Goal: Task Accomplishment & Management: Complete application form

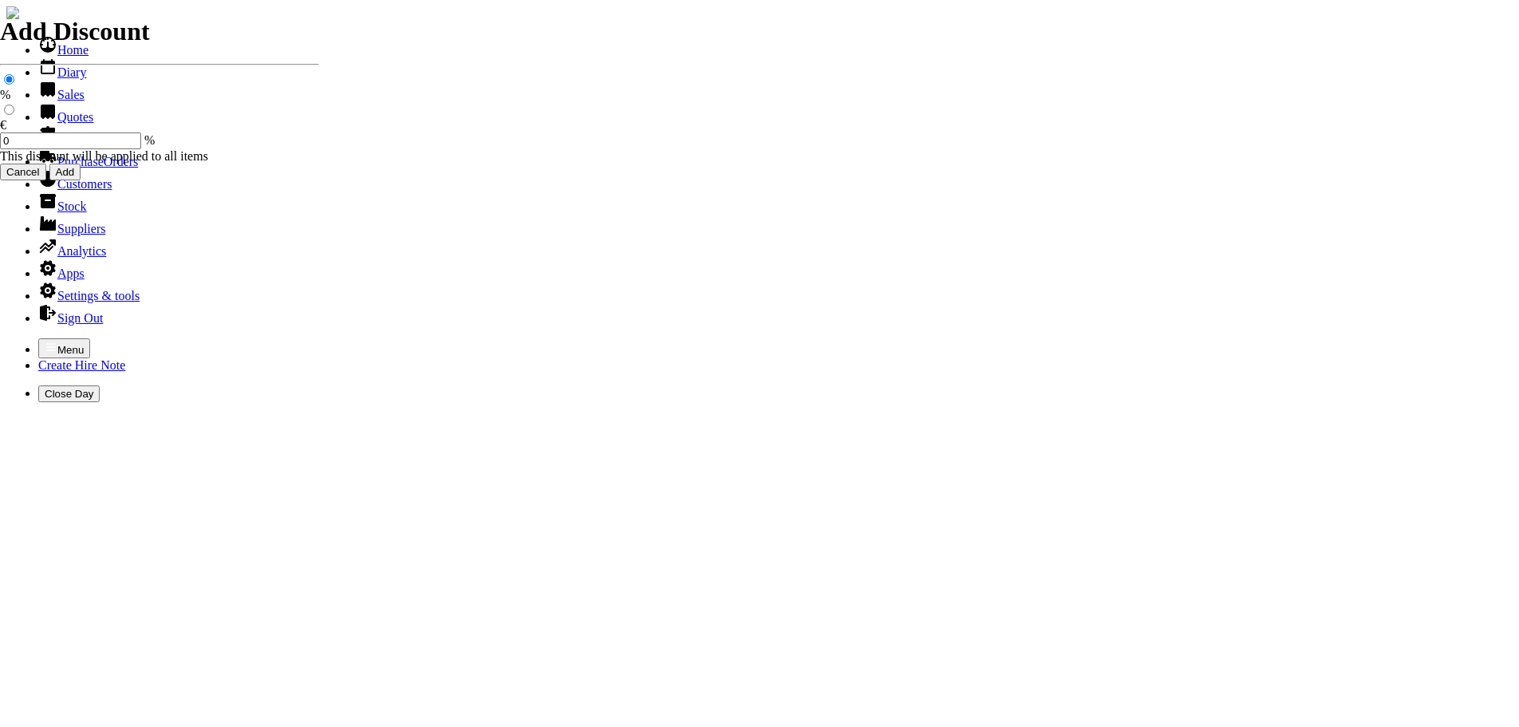
select select "HO"
click at [45, 341] on icon "button" at bounding box center [51, 347] width 13 height 13
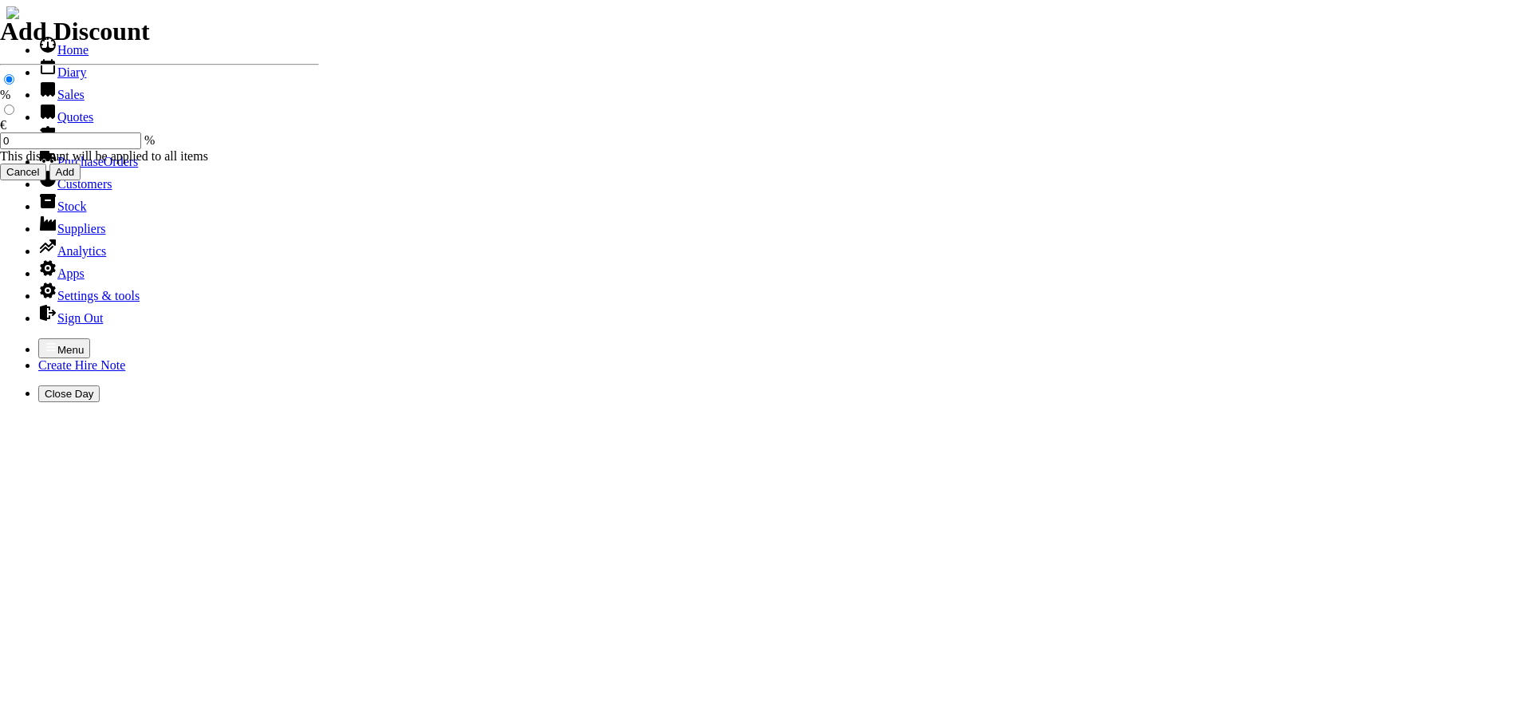
click at [56, 101] on link "Sales" at bounding box center [61, 95] width 46 height 14
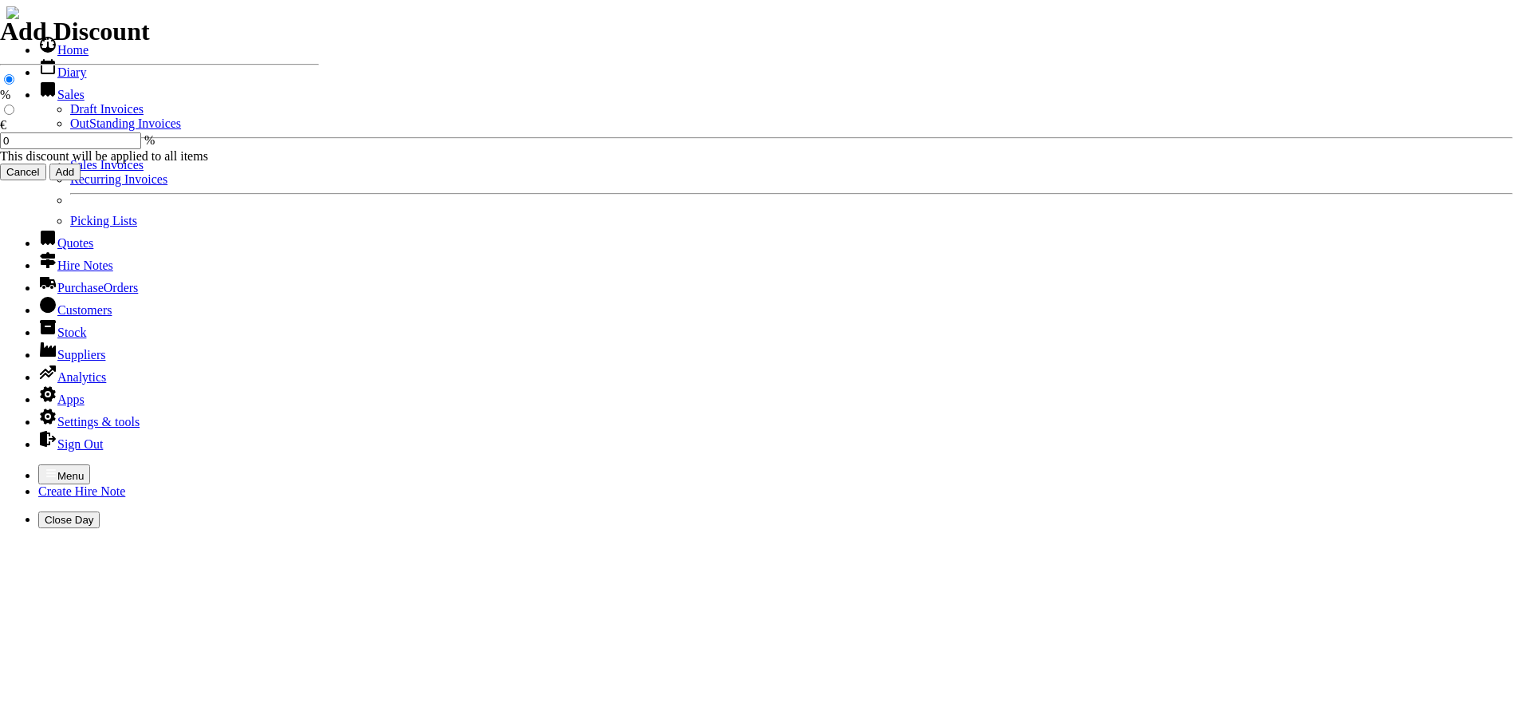
click at [70, 171] on link "Sales Invoices" at bounding box center [106, 165] width 73 height 14
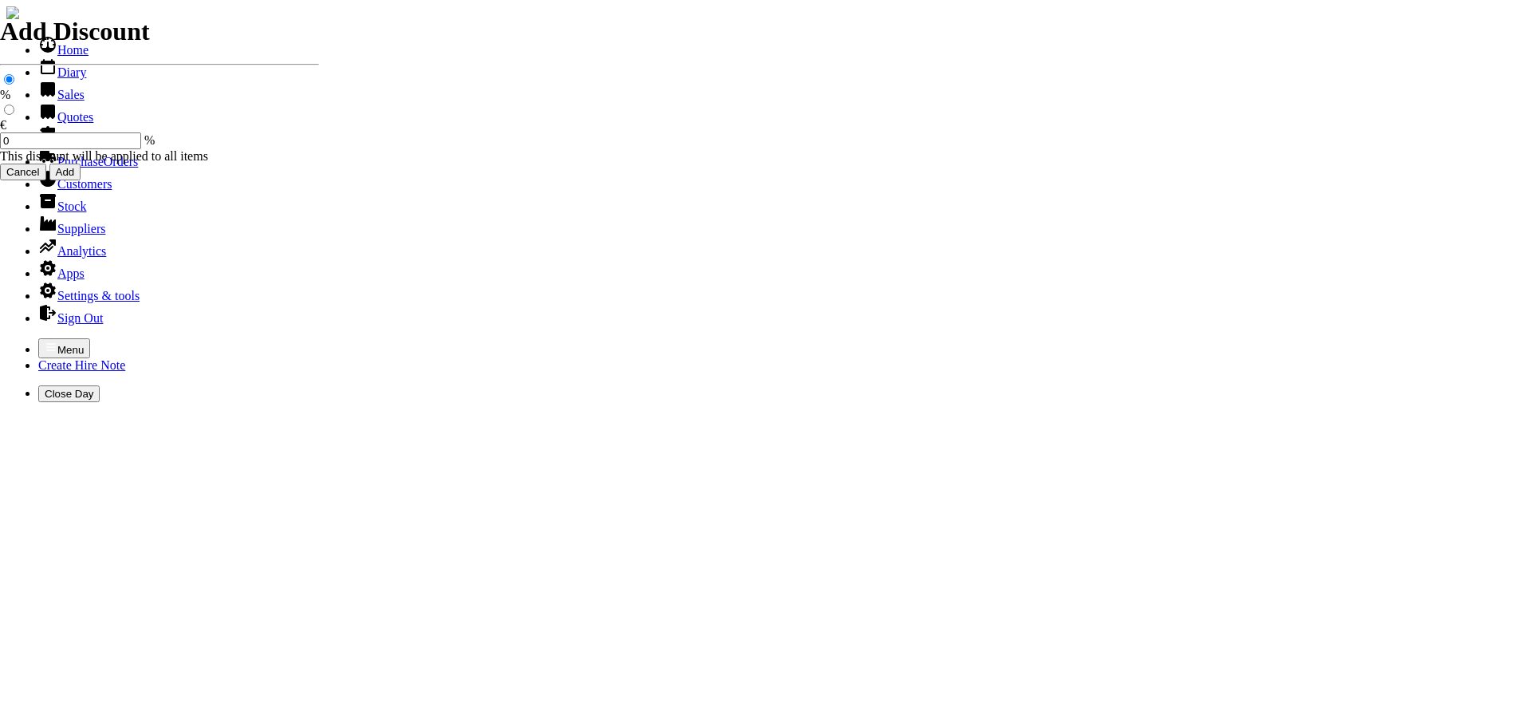
select select "HO"
type input "s"
type input "scoil"
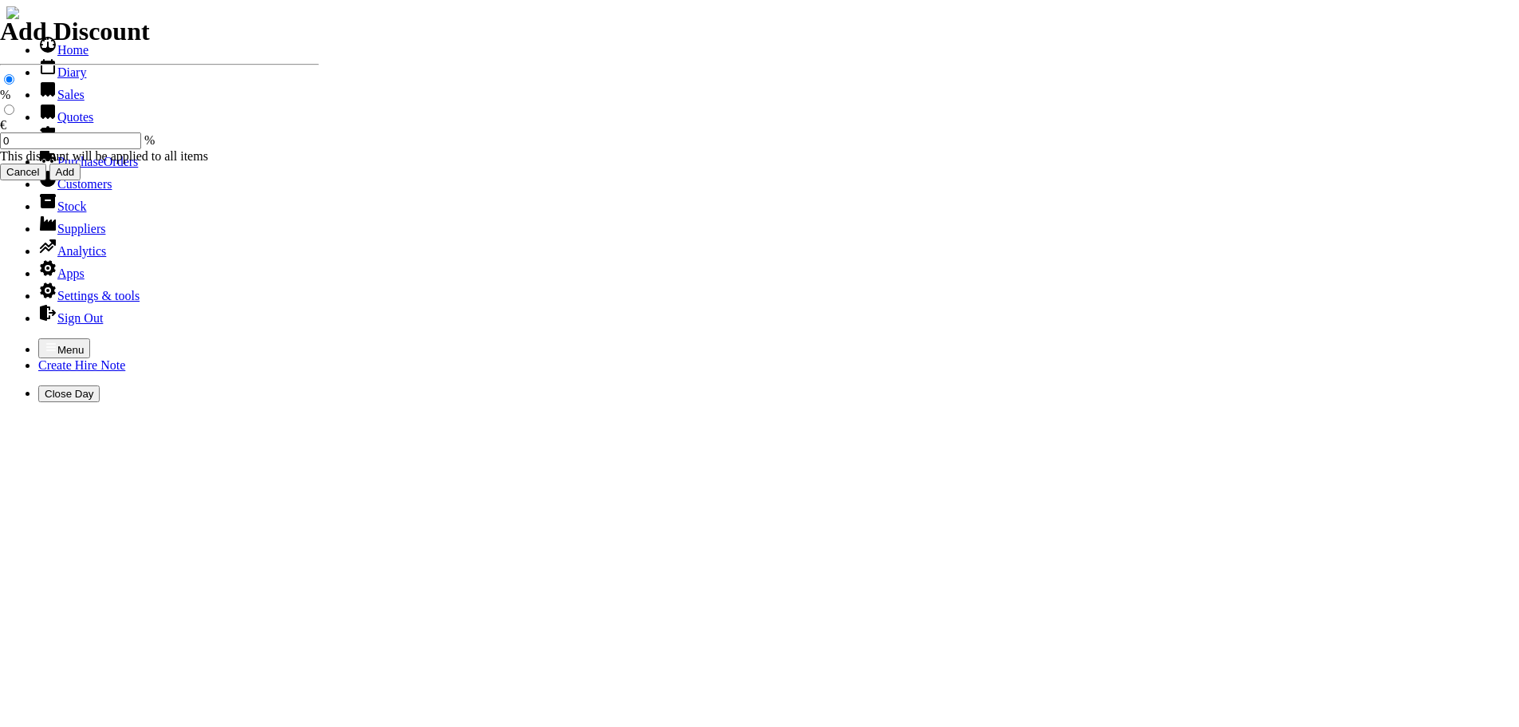
type input "joe kennedy"
type input "Repairs"
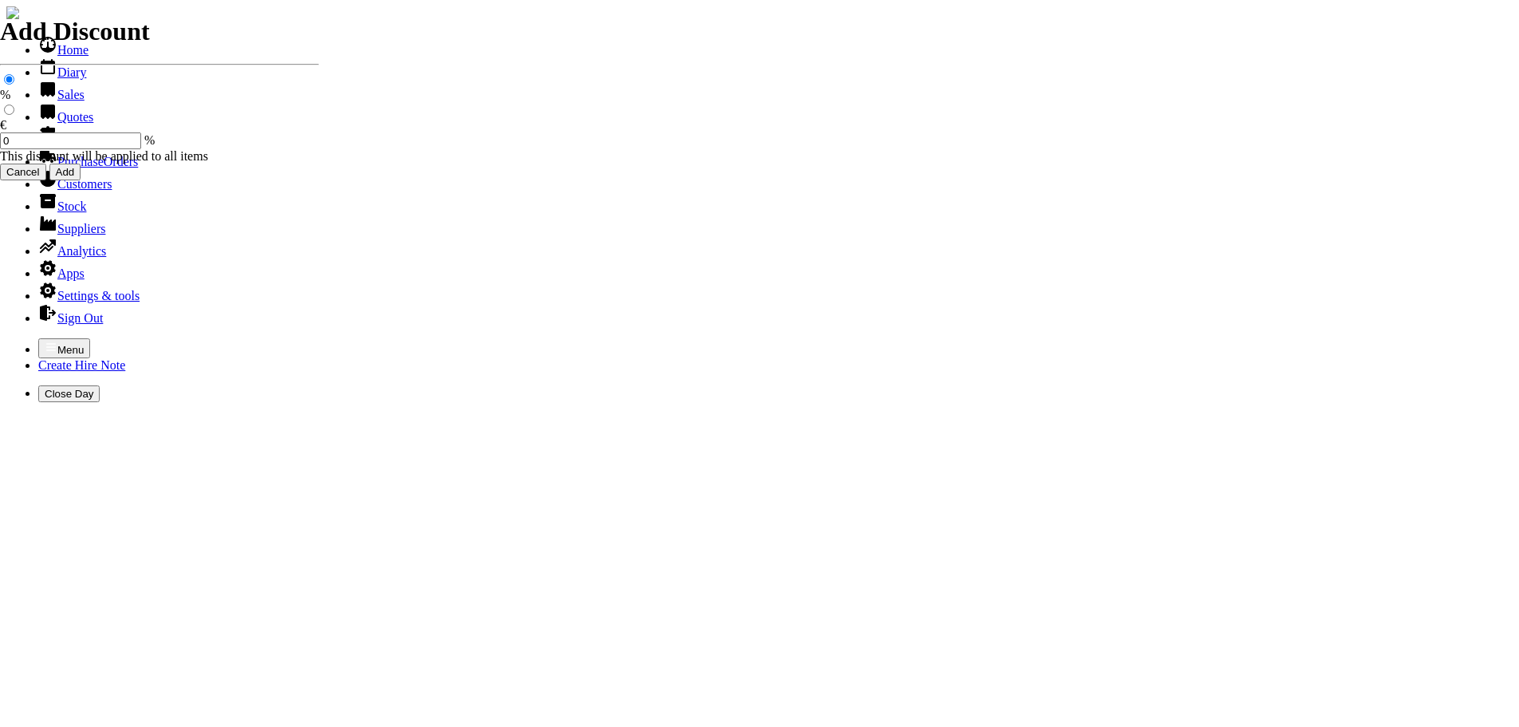
select select "2"
type input "Repairs TO SIMPLICITY RIDE ON LAWNMOWER"
type textarea "Nature of Repair: NEW BALDE SHAFT / NEW BLADE HOUSING / NEW BLADE BOLT & WASHER…"
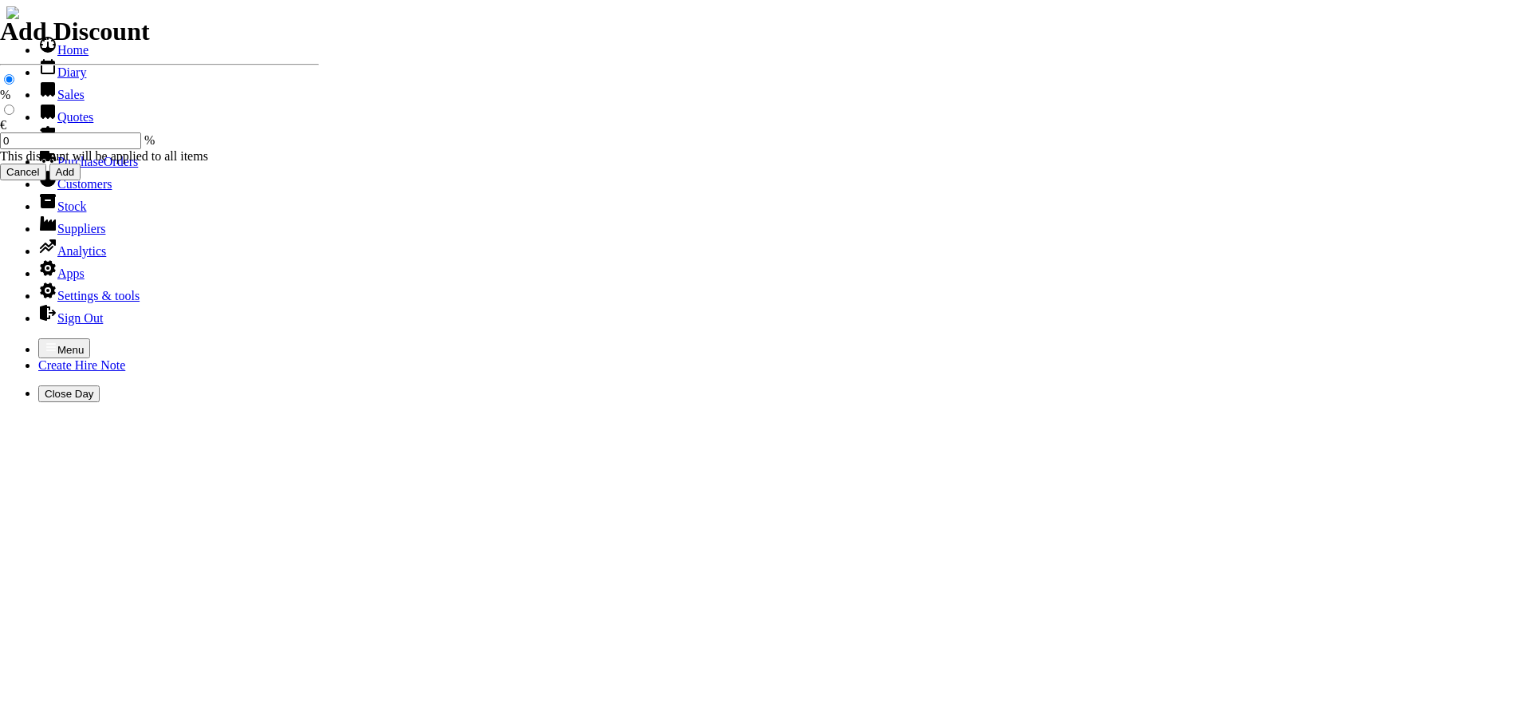
type input "3"
type input "650.00"
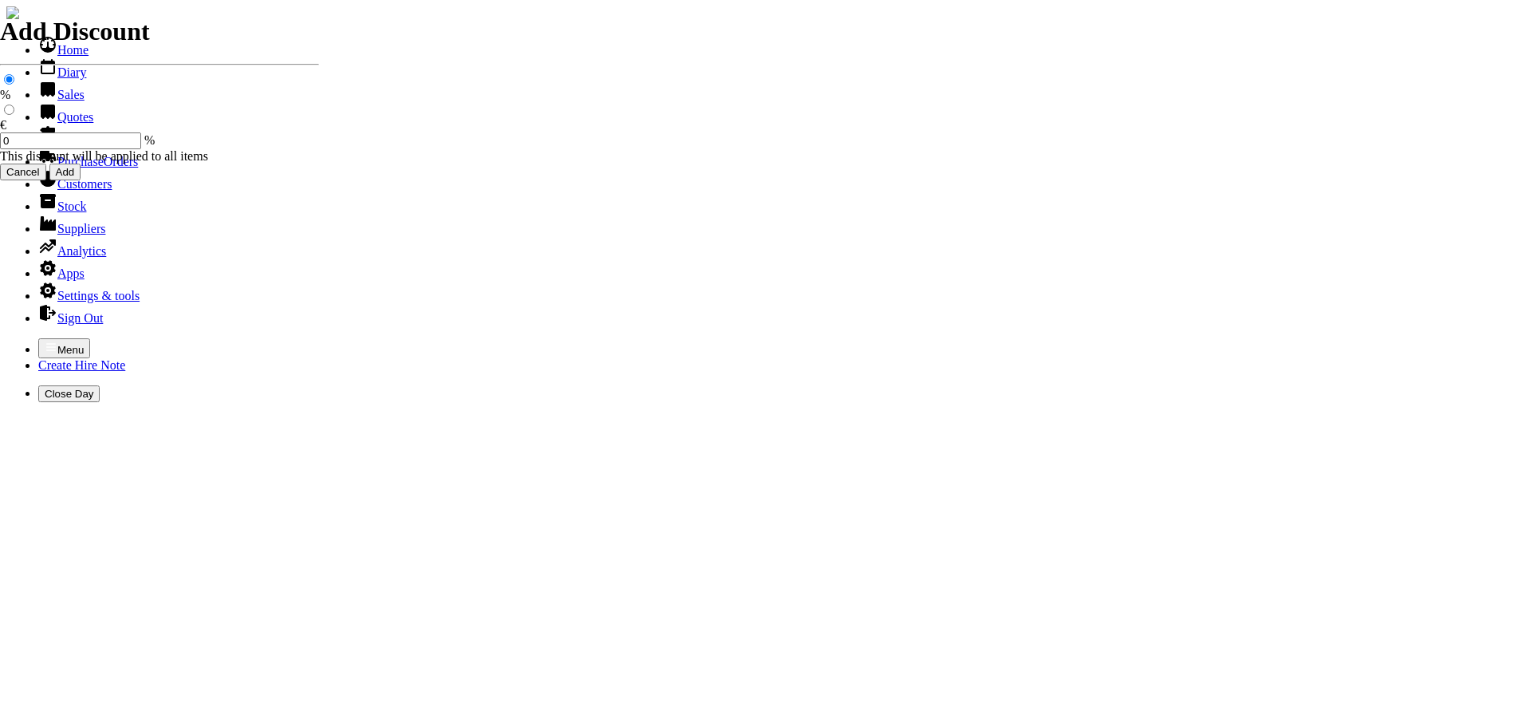
type input "612.33"
type input "612.34"
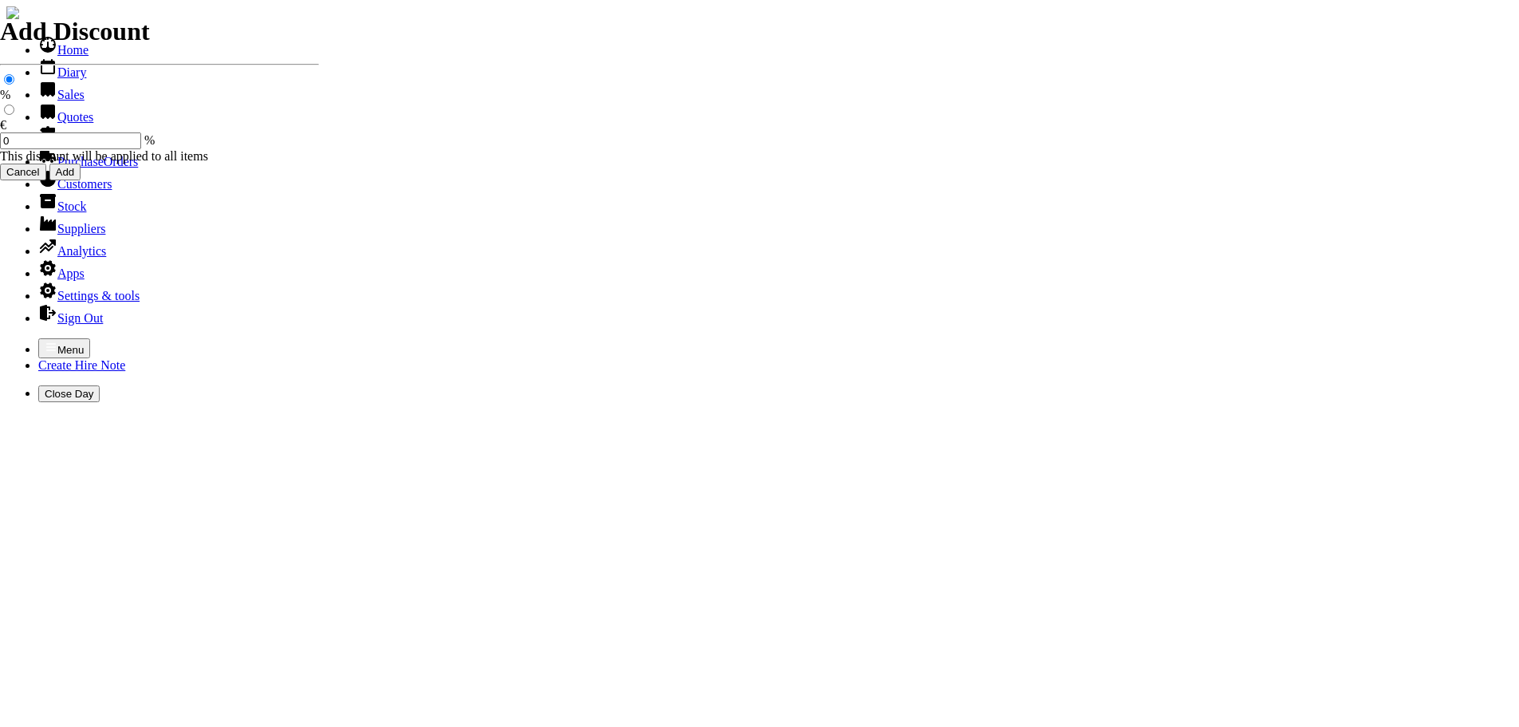
type input "101545"
type input "info@kilcullenns.org"
type input "Joe Kennedy/ sarah fitzpatrick"
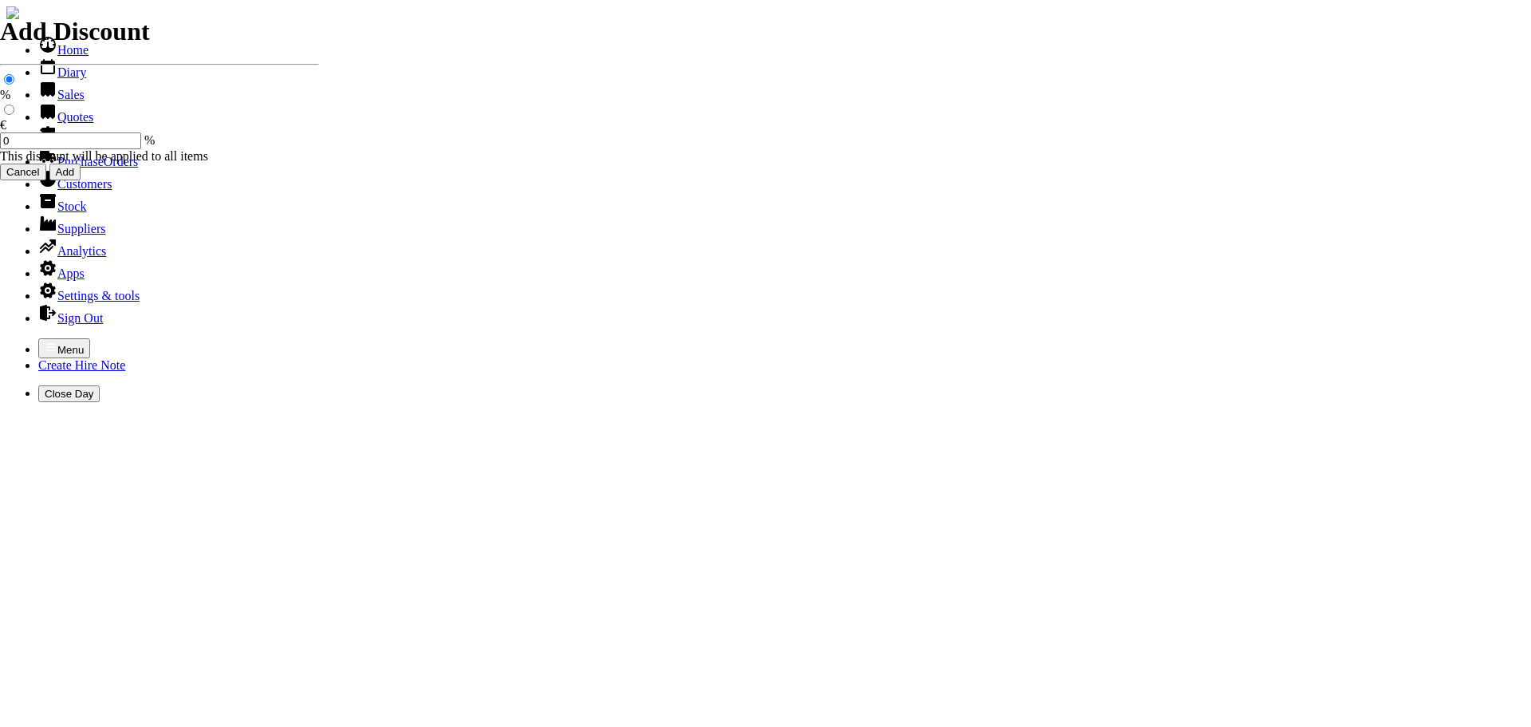
select select "HO"
click at [46, 343] on icon "button" at bounding box center [51, 346] width 10 height 7
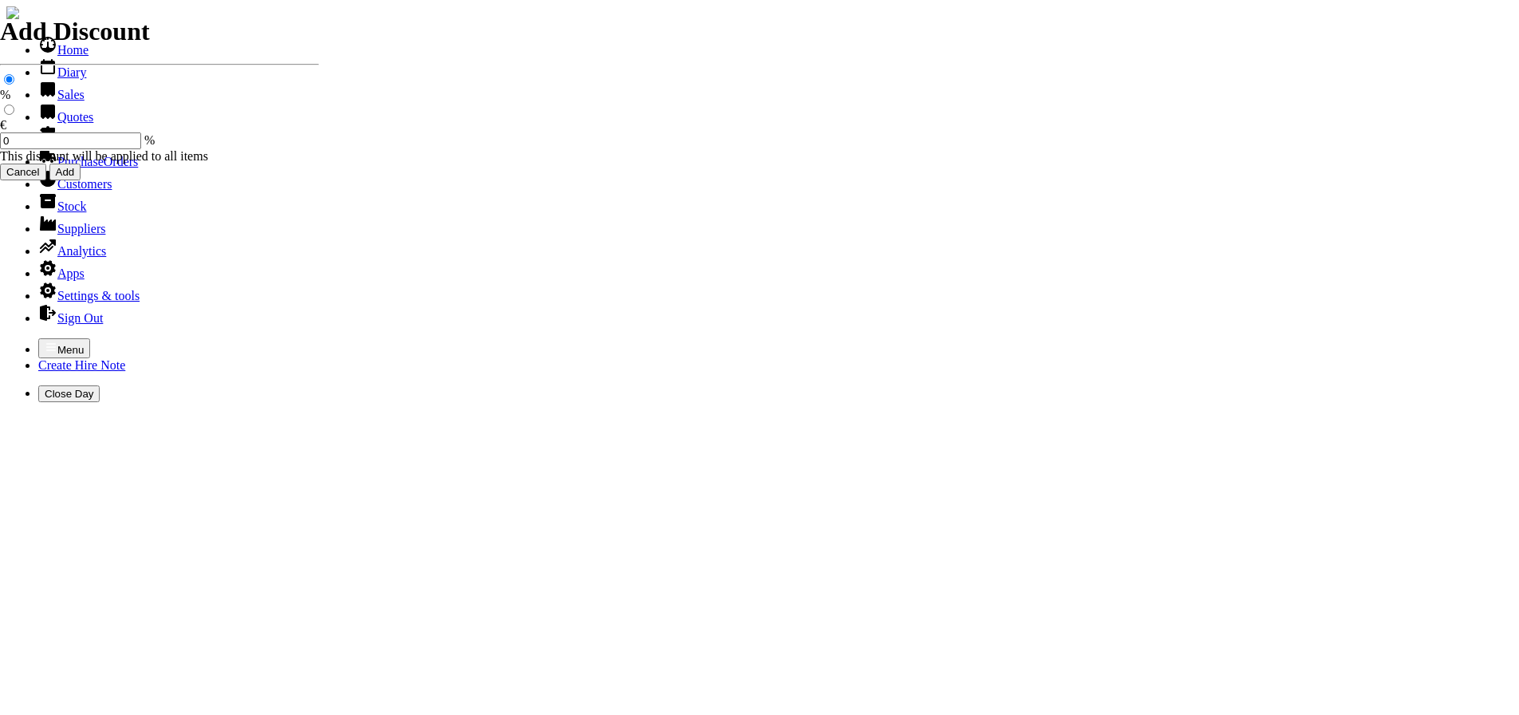
click at [53, 101] on link "Sales" at bounding box center [61, 95] width 46 height 14
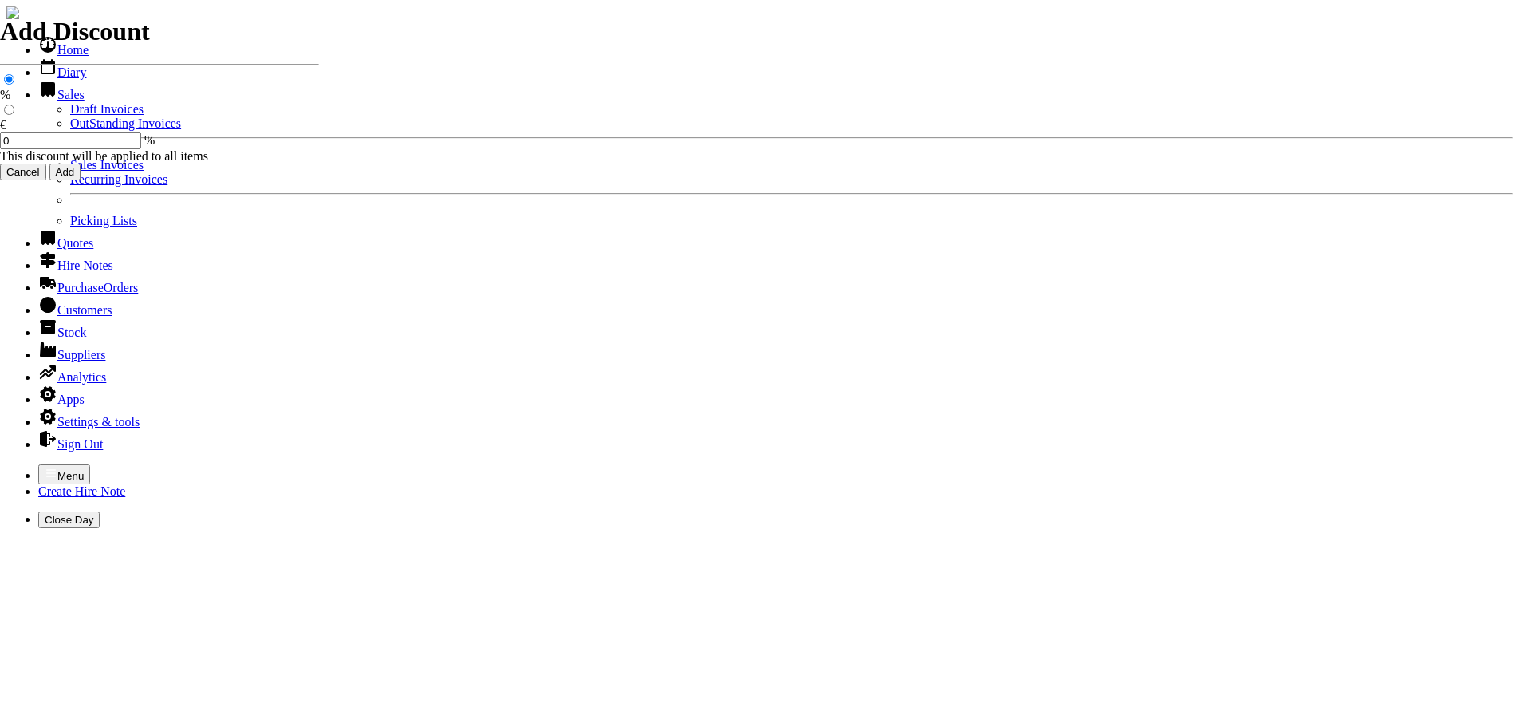
click at [70, 171] on link "Sales Invoices" at bounding box center [106, 165] width 73 height 14
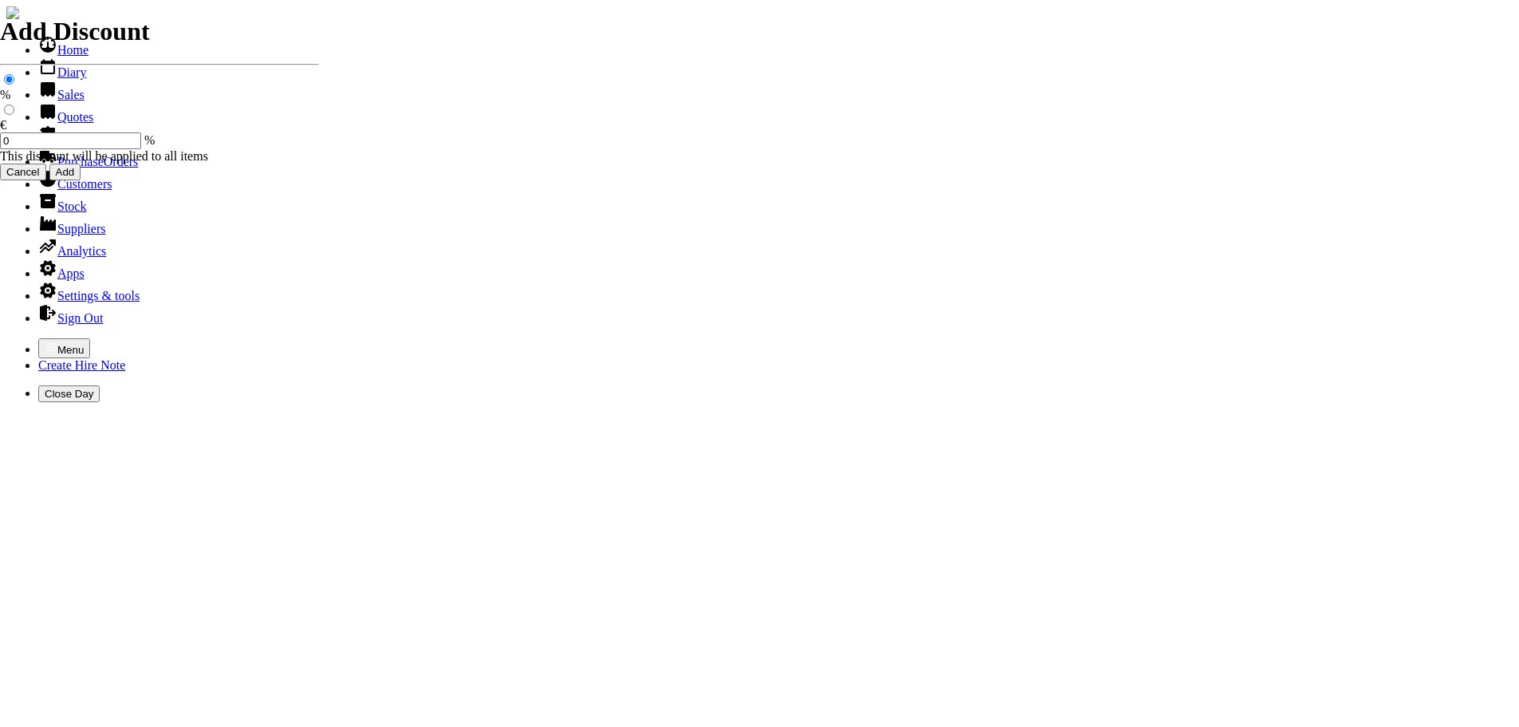
select select "HO"
type input "SUNCROFT"
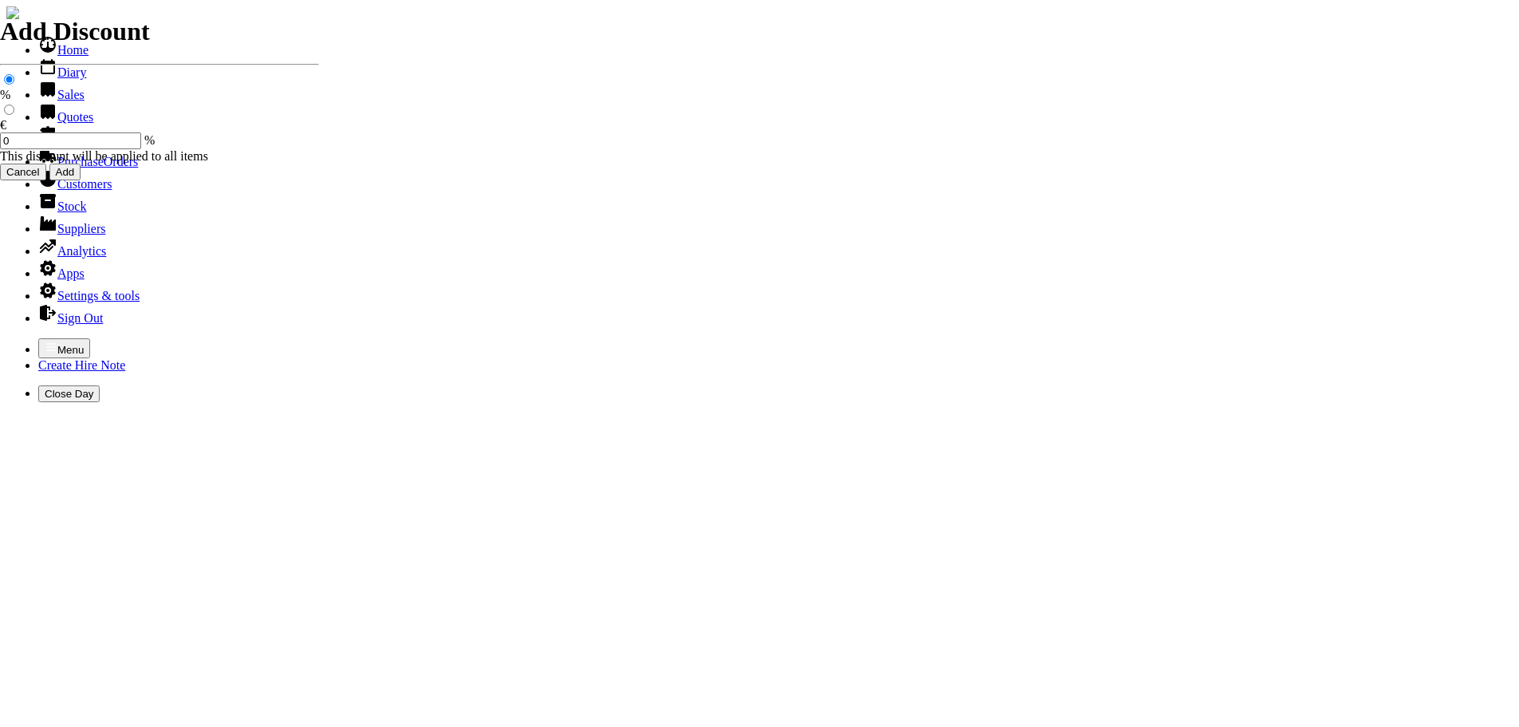
type input "PJ"
type input "Repairs"
select select "2"
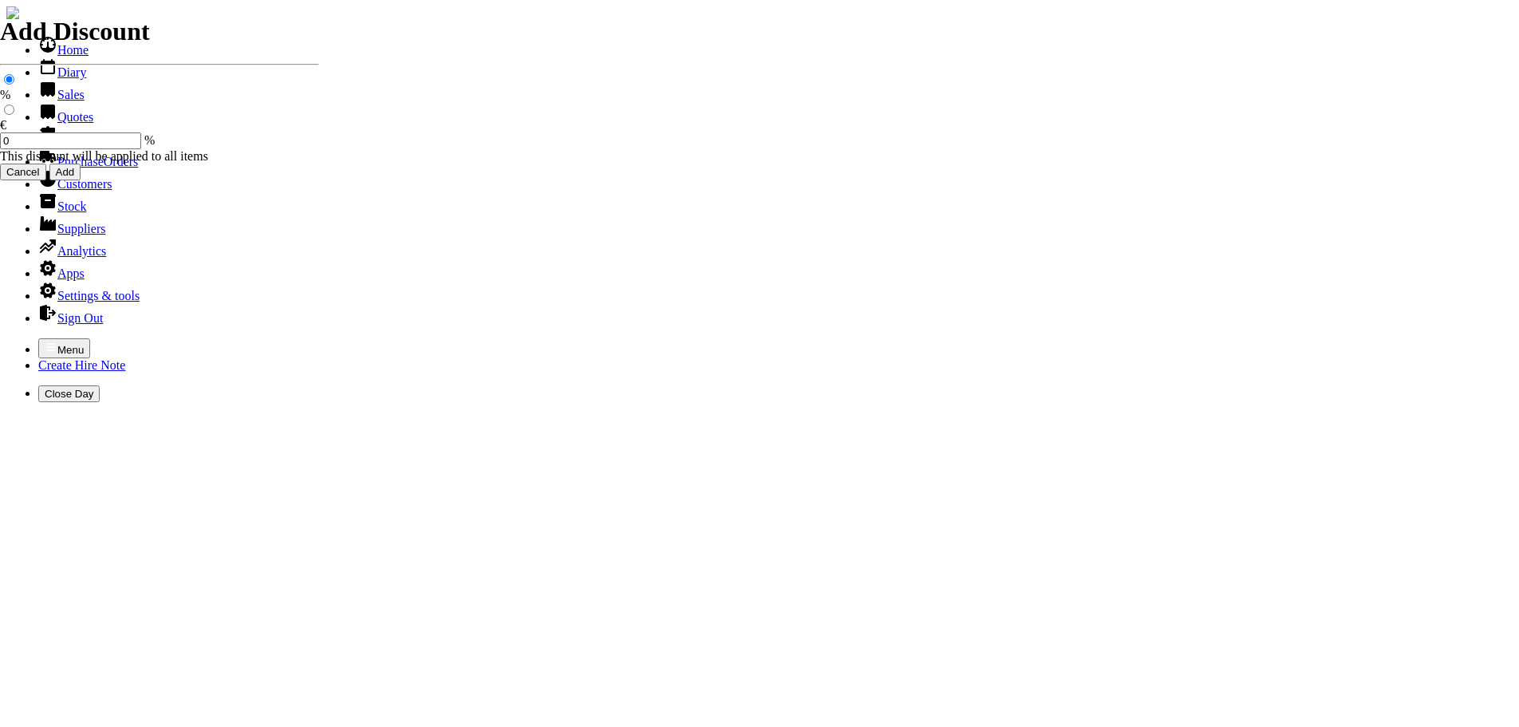
type input "Repairs TO MOUNTFIELD RIDE ON LAWNMOWER"
type textarea "Nature of Repair: NEW BLADE BOSS / SHARPEN & BALANCE BLADES / GENERAL CHECK OVE…"
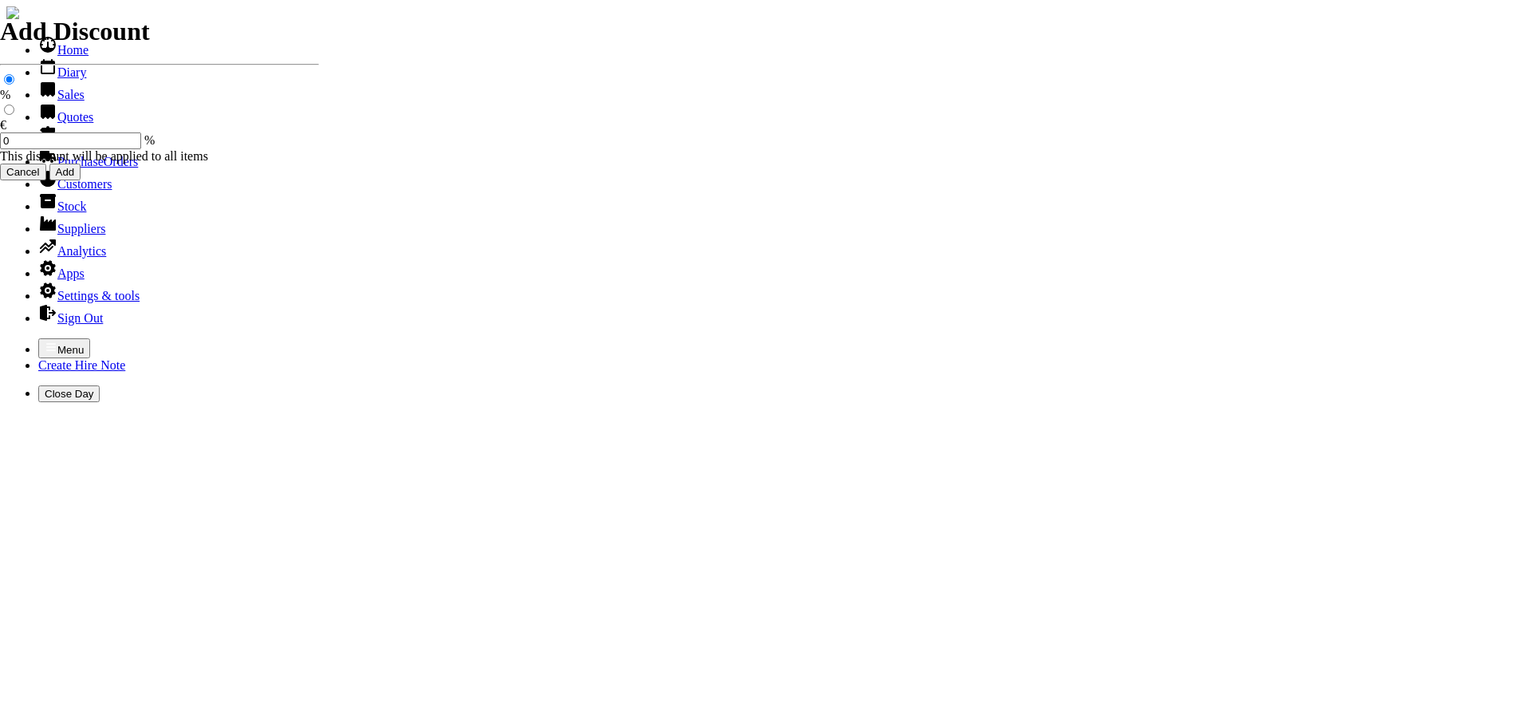
type input "75.00"
type input "101546"
type input "aidanduggan@msn.com"
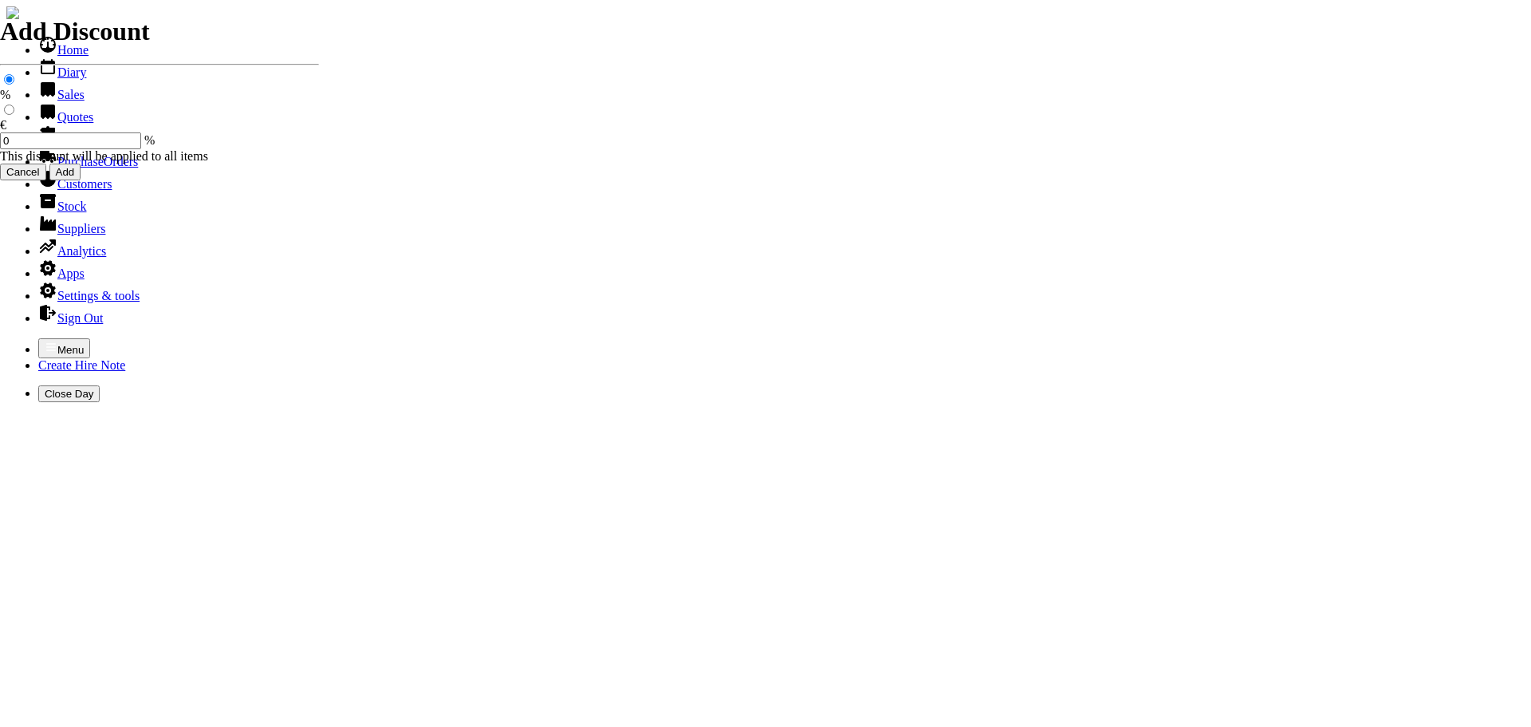
type input "AIDAN DUGGAN"
